Goal: Transaction & Acquisition: Purchase product/service

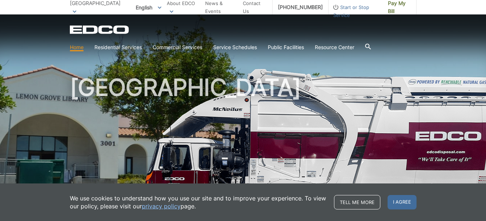
click at [389, 57] on div "[GEOGRAPHIC_DATA]" at bounding box center [243, 122] width 347 height 217
click at [400, 203] on span "I agree" at bounding box center [402, 202] width 29 height 14
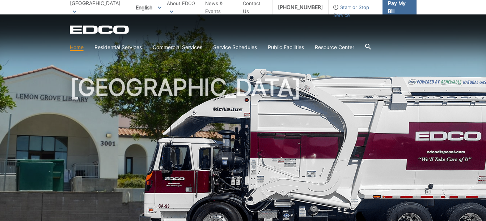
click at [388, 8] on span "Pay My Bill" at bounding box center [399, 7] width 23 height 16
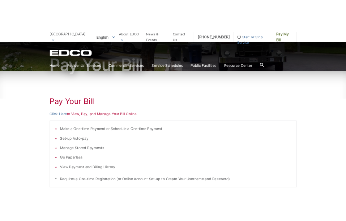
scroll to position [85, 0]
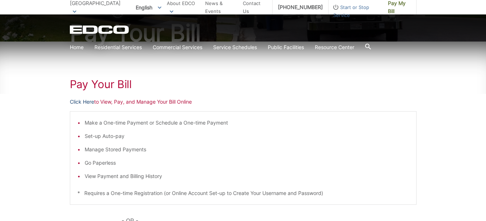
click at [88, 104] on link "Click Here" at bounding box center [82, 102] width 24 height 8
